Goal: Find specific page/section: Find specific page/section

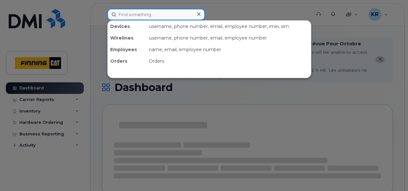
click at [149, 15] on input at bounding box center [156, 15] width 98 height 12
paste input "[PERSON_NAME]"
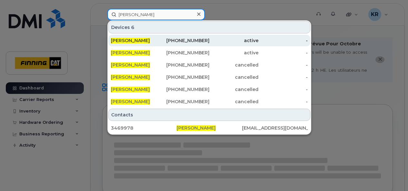
type input "Bryan Emery"
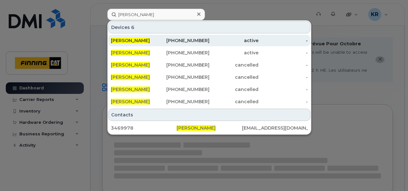
click at [190, 42] on div "780-312-0497" at bounding box center [184, 40] width 49 height 6
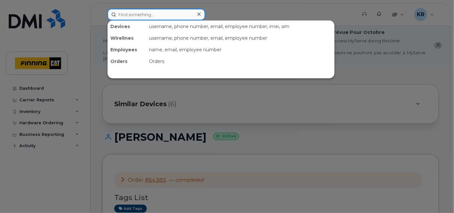
click at [155, 15] on input at bounding box center [156, 15] width 98 height 12
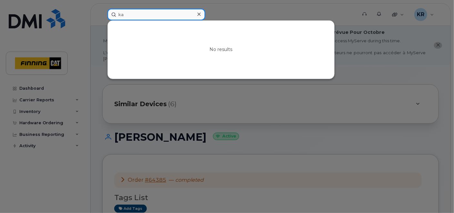
type input "k"
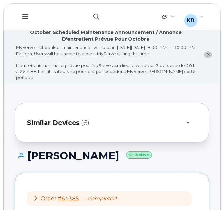
click at [99, 15] on icon "button" at bounding box center [96, 17] width 6 height 6
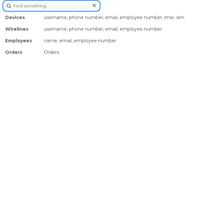
click at [74, 7] on input at bounding box center [52, 6] width 98 height 12
paste input "[PERSON_NAME]-Verge"
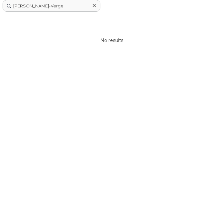
click at [93, 4] on icon at bounding box center [94, 5] width 3 height 3
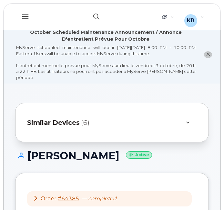
click at [95, 15] on icon "button" at bounding box center [96, 17] width 6 height 6
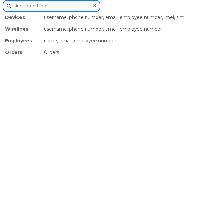
click at [51, 5] on input at bounding box center [52, 6] width 98 height 12
paste input "+16729743034"
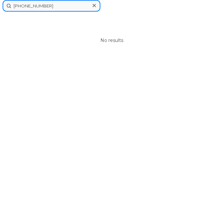
click at [20, 5] on input "+16729743034" at bounding box center [52, 6] width 98 height 12
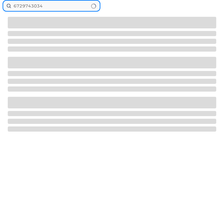
type input "6729743034"
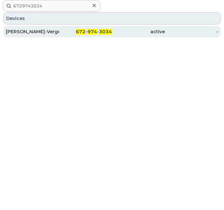
click at [67, 34] on div "672 - 974 - 3034" at bounding box center [85, 31] width 53 height 6
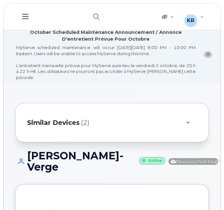
click at [208, 52] on icon "close notification" at bounding box center [208, 54] width 4 height 4
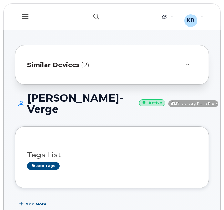
click at [98, 16] on icon "button" at bounding box center [96, 17] width 6 height 6
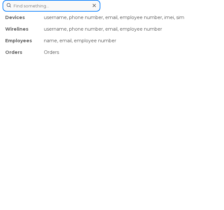
click at [69, 7] on input at bounding box center [52, 6] width 98 height 12
paste input "Michael Lewis"
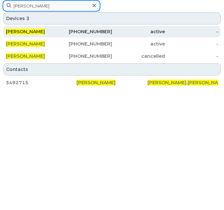
type input "Michael Lewis"
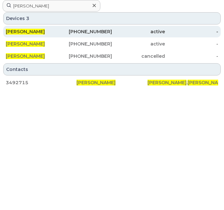
click at [93, 32] on div "825-989-4365" at bounding box center [85, 31] width 53 height 6
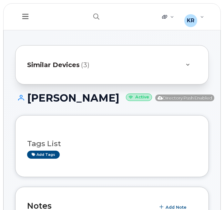
drag, startPoint x: 223, startPoint y: 19, endPoint x: 223, endPoint y: 28, distance: 9.4
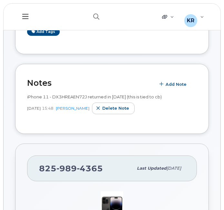
scroll to position [126, 0]
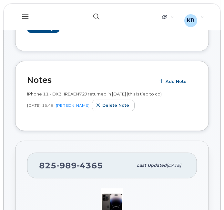
click at [96, 17] on icon "button" at bounding box center [96, 17] width 6 height 6
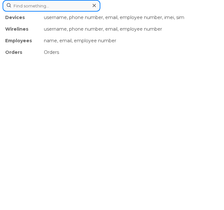
click at [62, 6] on input at bounding box center [52, 6] width 98 height 12
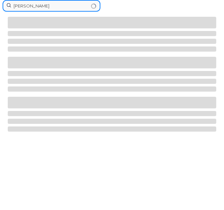
type input "troy peters"
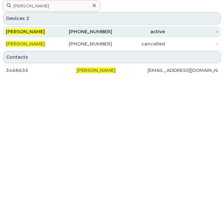
click at [105, 33] on div "604-690-5245" at bounding box center [85, 31] width 53 height 6
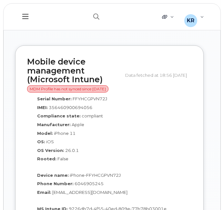
scroll to position [873, 0]
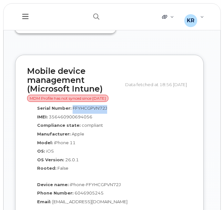
drag, startPoint x: 106, startPoint y: 105, endPoint x: 71, endPoint y: 104, distance: 35.2
click at [71, 105] on div "Serial Number: FFYHCGPVN72J" at bounding box center [109, 109] width 155 height 9
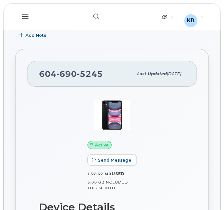
scroll to position [0, 0]
